Goal: Task Accomplishment & Management: Use online tool/utility

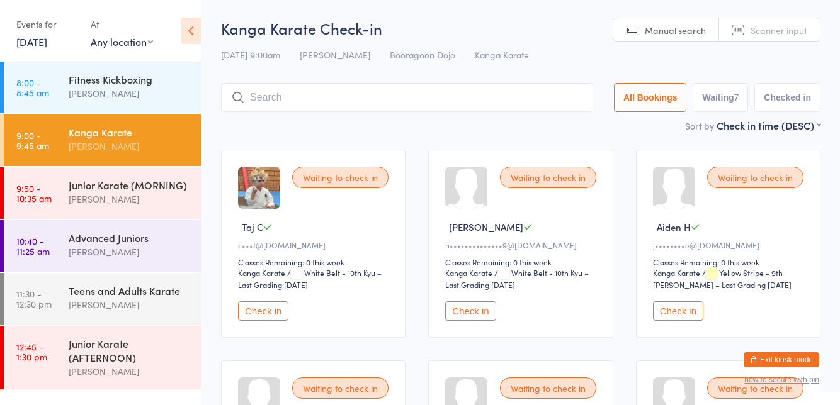
click at [322, 98] on input "search" at bounding box center [407, 97] width 372 height 29
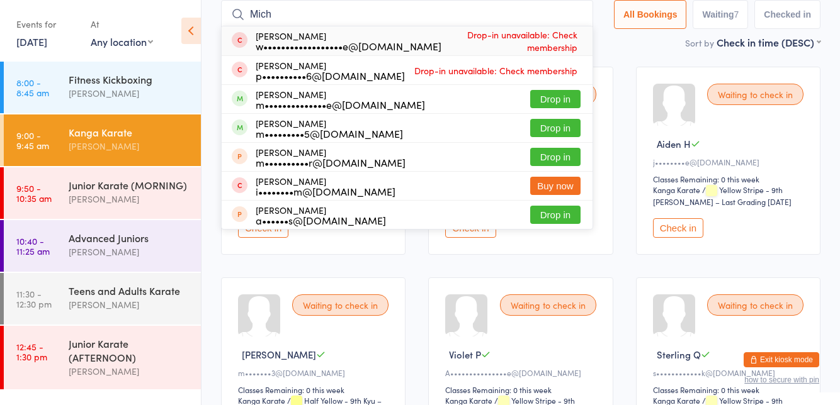
type input "Mich"
click at [576, 94] on button "Drop in" at bounding box center [555, 99] width 50 height 18
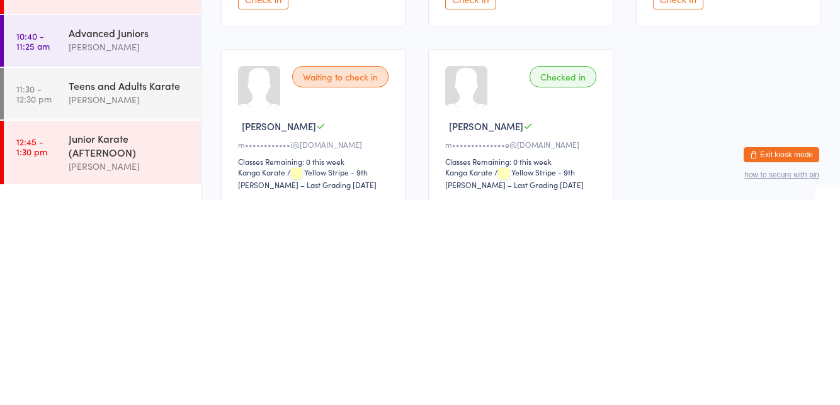
scroll to position [327, 0]
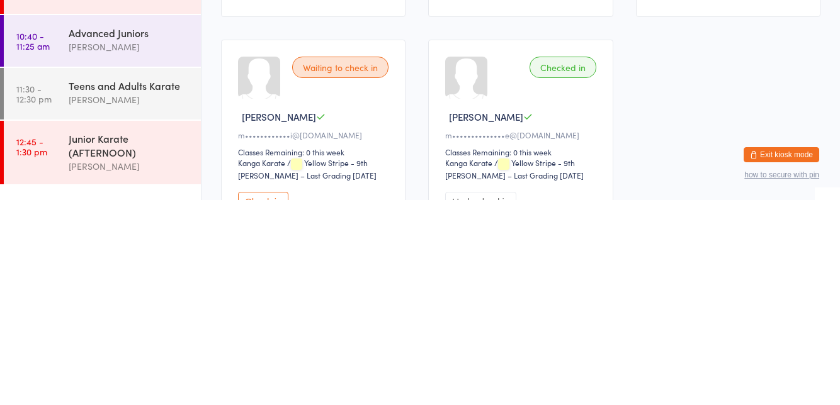
click at [103, 405] on ul "8:00 - 8:45 am Fitness Kickboxing [PERSON_NAME] 9:00 - 9:45 am Kanga Karate [PE…" at bounding box center [100, 234] width 201 height 344
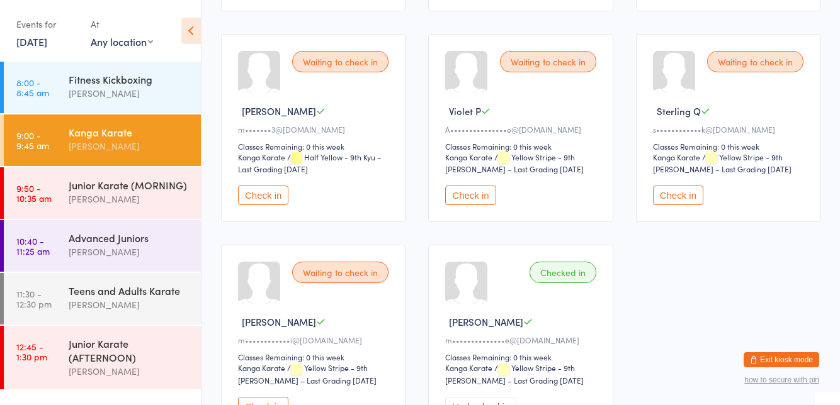
click at [120, 141] on div "[PERSON_NAME]" at bounding box center [129, 146] width 121 height 14
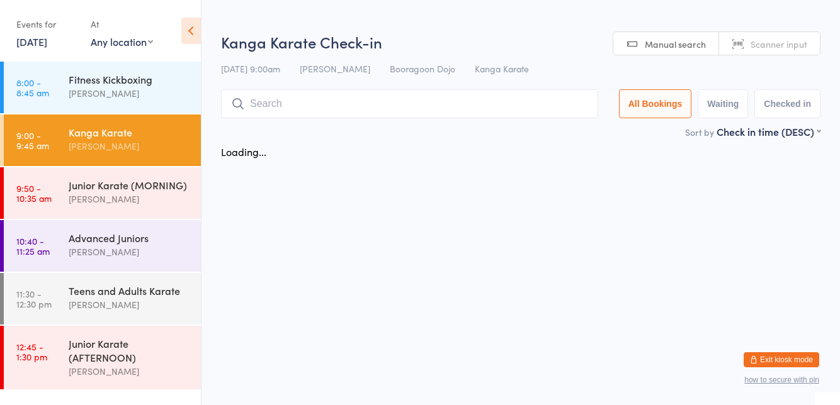
scroll to position [0, 0]
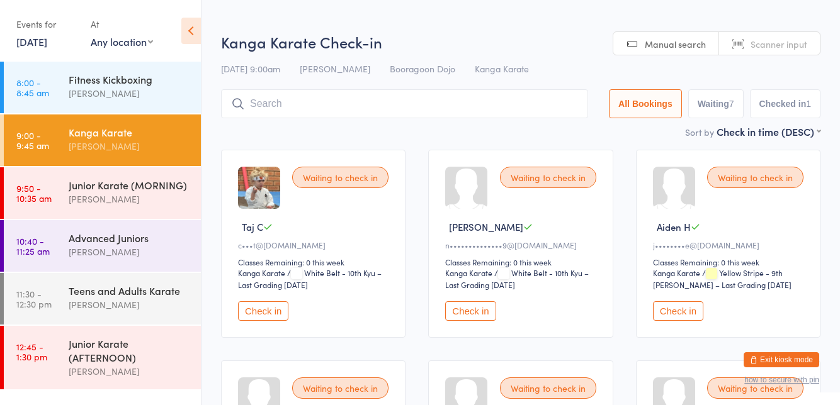
click at [330, 116] on input "search" at bounding box center [404, 103] width 367 height 29
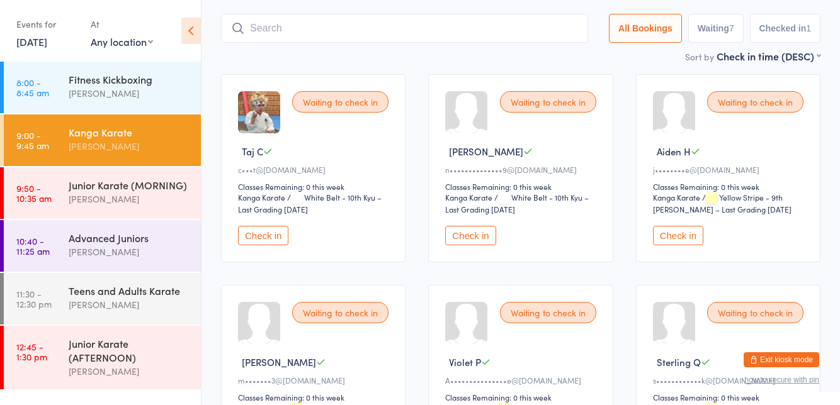
scroll to position [89, 0]
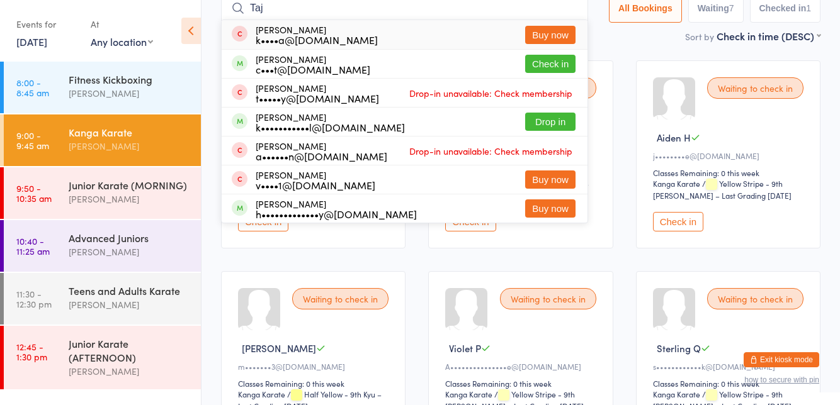
type input "Taj"
click at [557, 65] on button "Check in" at bounding box center [550, 64] width 50 height 18
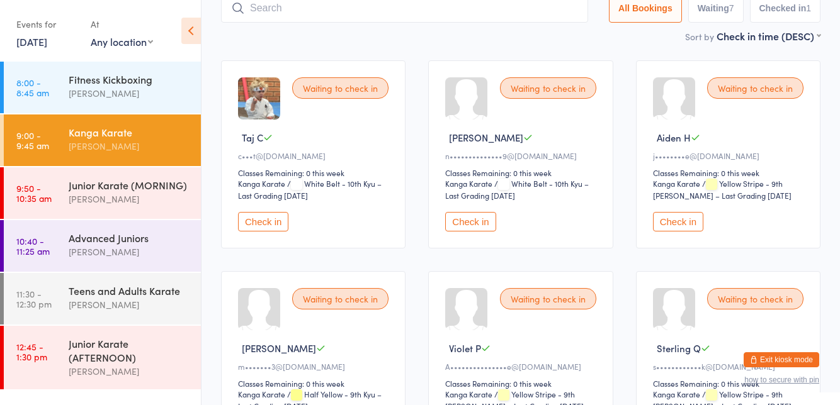
scroll to position [83, 0]
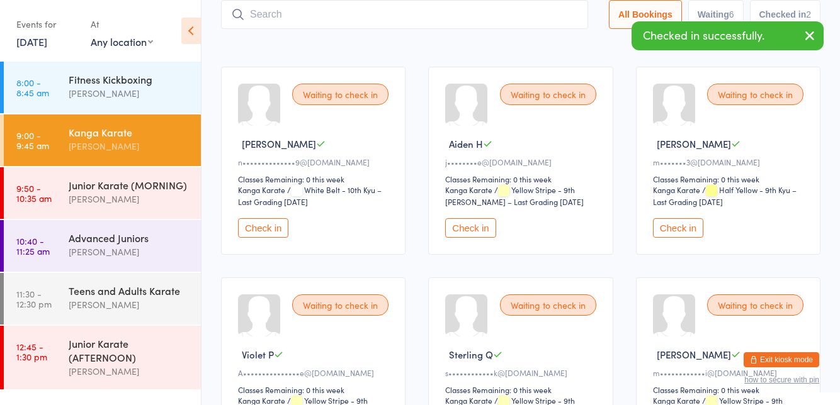
click at [127, 186] on div "Junior Karate (MORNING)" at bounding box center [129, 185] width 121 height 14
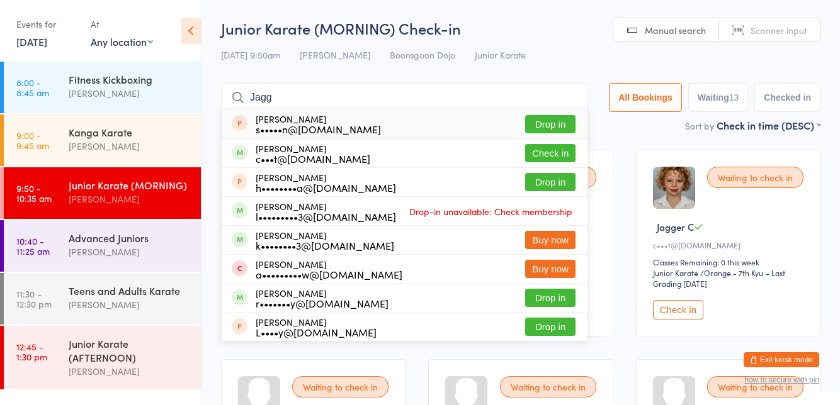
type input "Jagger"
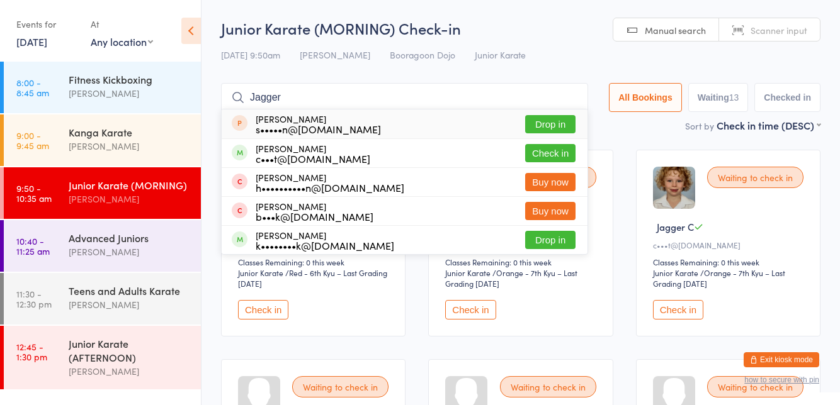
click at [552, 156] on button "Check in" at bounding box center [550, 153] width 50 height 18
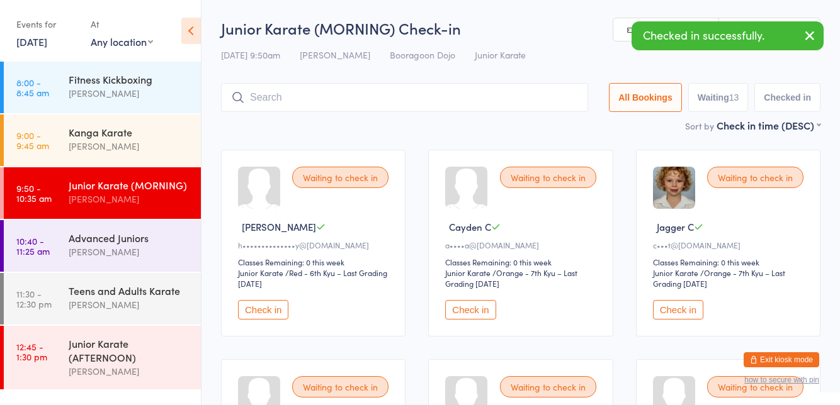
click at [110, 154] on div "Kanga Karate [PERSON_NAME]" at bounding box center [135, 140] width 132 height 50
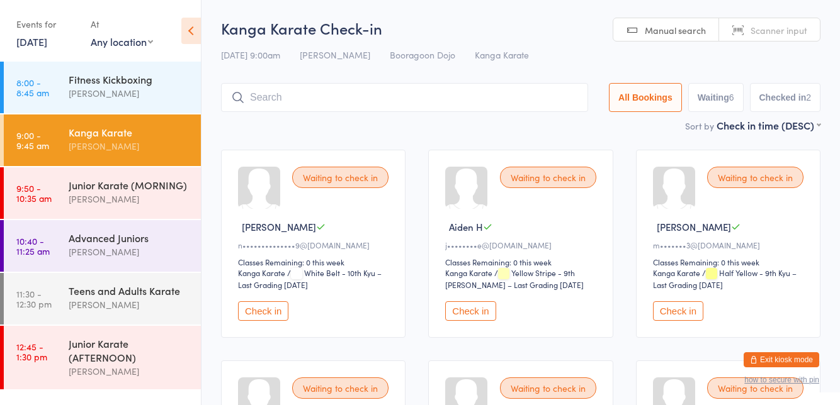
click at [383, 96] on input "search" at bounding box center [404, 97] width 367 height 29
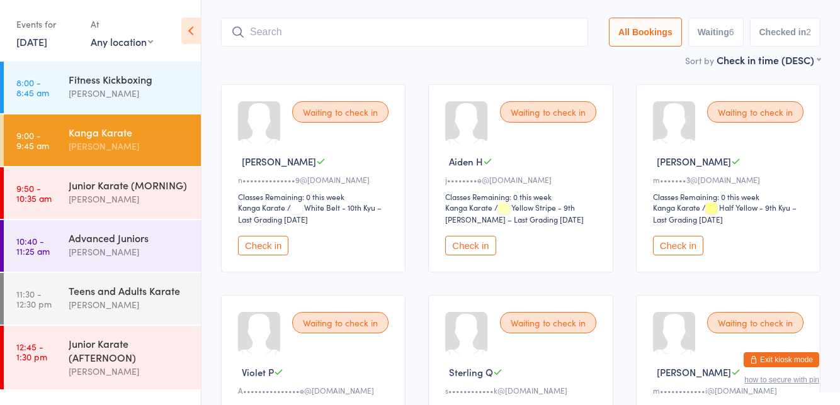
scroll to position [83, 0]
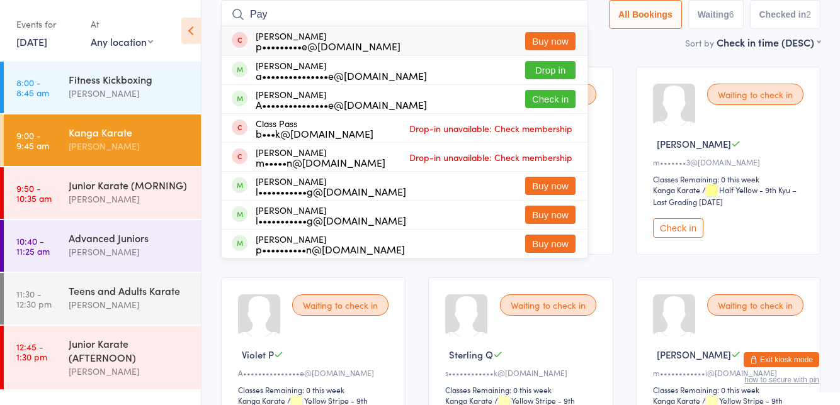
type input "Pay"
click at [556, 102] on button "Check in" at bounding box center [550, 99] width 50 height 18
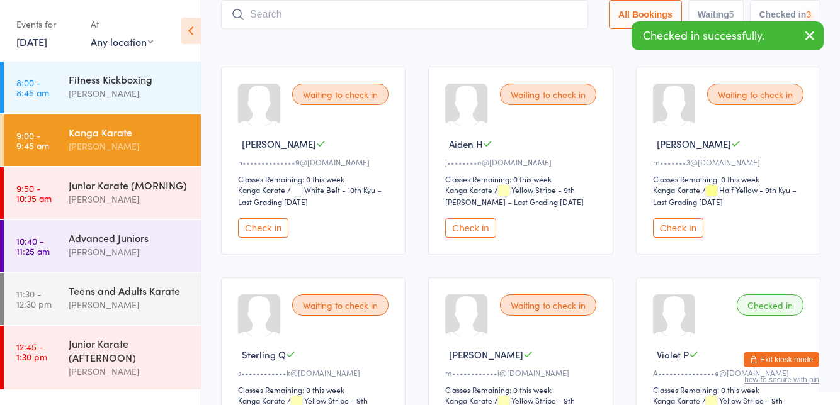
click at [132, 191] on div "Junior Karate (MORNING)" at bounding box center [129, 185] width 121 height 14
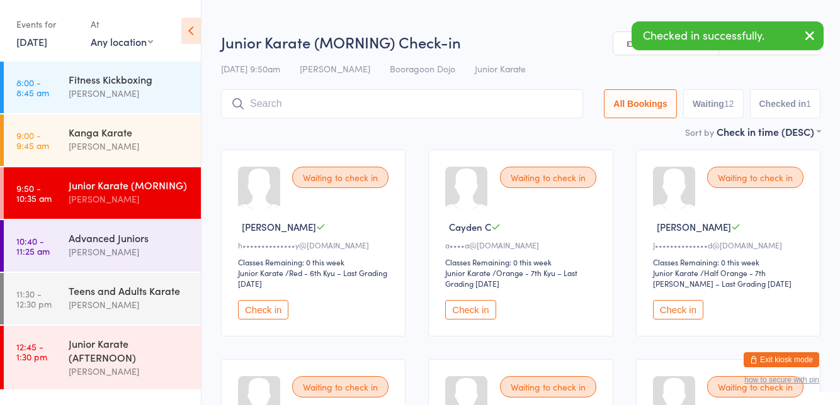
click at [417, 101] on input "search" at bounding box center [402, 103] width 362 height 29
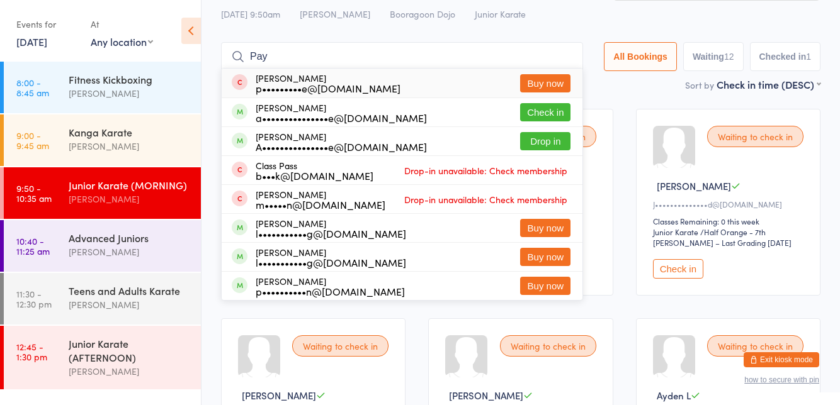
scroll to position [40, 0]
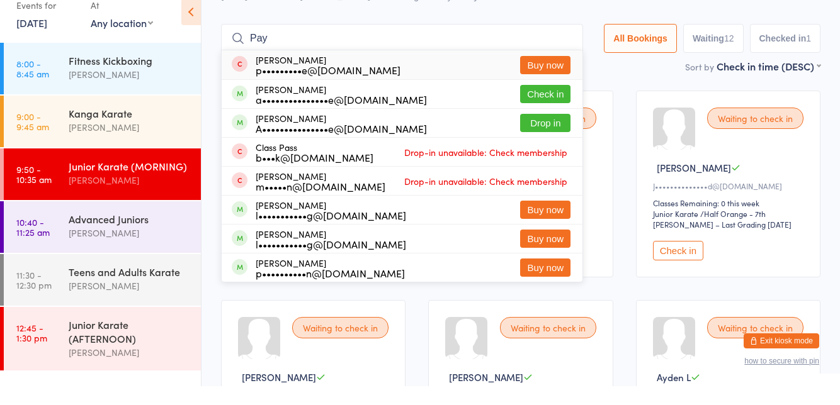
type input "Pay"
click at [543, 116] on button "Check in" at bounding box center [545, 113] width 50 height 18
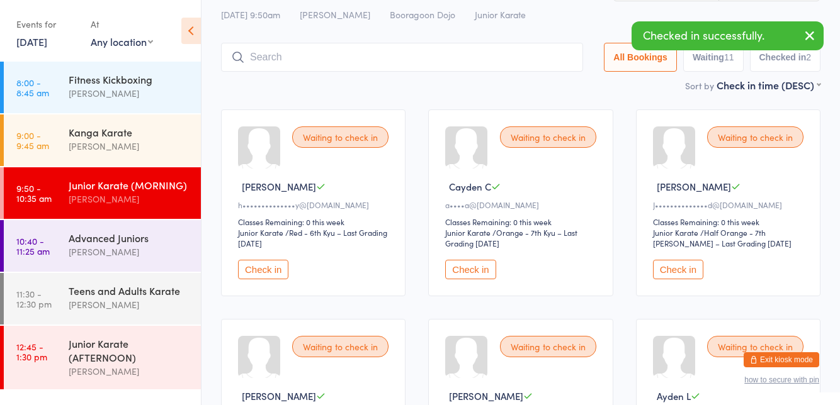
click at [138, 143] on div "[PERSON_NAME]" at bounding box center [129, 146] width 121 height 14
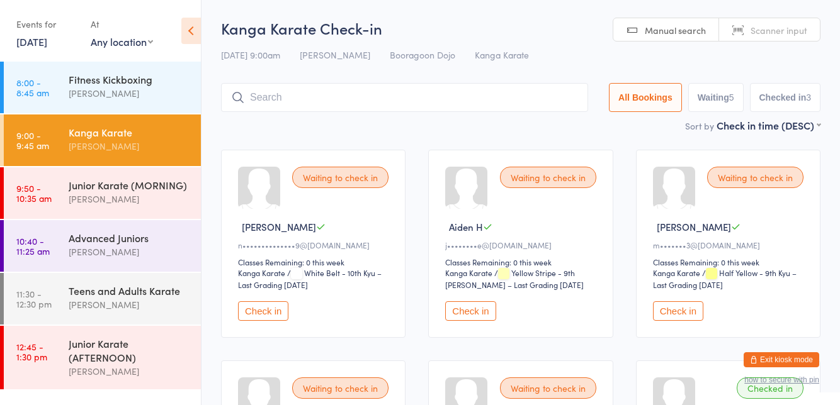
click at [672, 138] on main "Kanga Karate Check-in [DATE] 9:00am [PERSON_NAME] Booragoon Dojo Kanga Karate M…" at bounding box center [520, 395] width 599 height 754
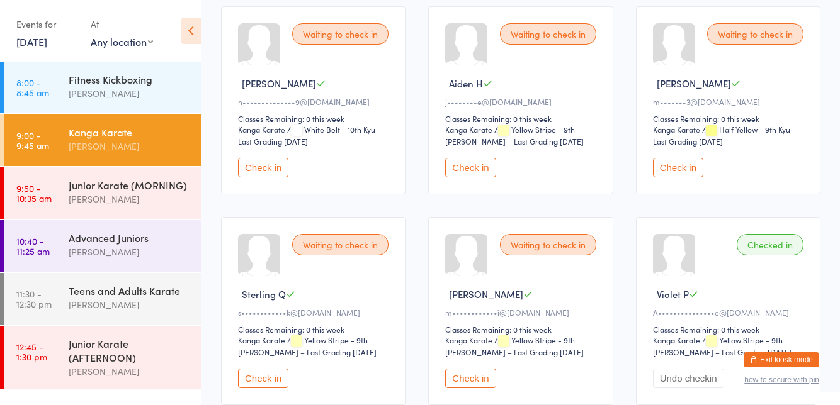
scroll to position [142, 0]
click at [261, 171] on button "Check in" at bounding box center [263, 169] width 50 height 20
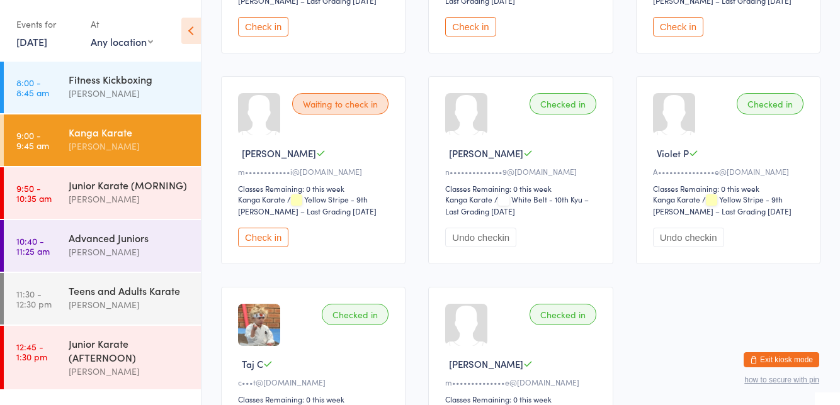
scroll to position [283, 0]
click at [271, 241] on button "Check in" at bounding box center [263, 239] width 50 height 20
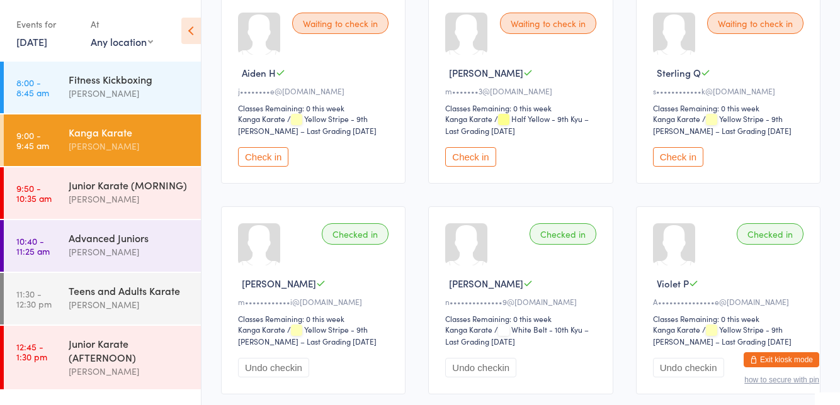
scroll to position [154, 0]
click at [463, 156] on button "Check in" at bounding box center [470, 158] width 50 height 20
